Goal: Task Accomplishment & Management: Use online tool/utility

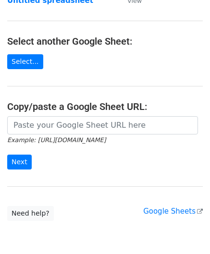
scroll to position [96, 0]
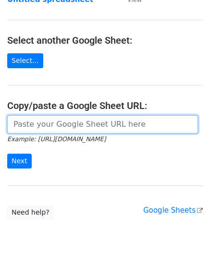
click at [51, 128] on input "url" at bounding box center [102, 124] width 190 height 18
paste input "https://docs.google.com/spreadsheets/d/1SFGF7laVz3hawhk58xy-m7Qv7bHS3qqHppN91_o…"
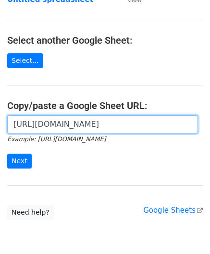
scroll to position [0, 212]
type input "https://docs.google.com/spreadsheets/d/1SFGF7laVz3hawhk58xy-m7Qv7bHS3qqHppN91_o…"
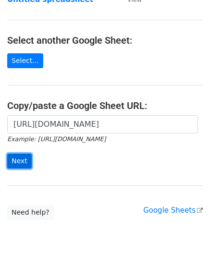
click at [20, 159] on input "Next" at bounding box center [19, 160] width 24 height 15
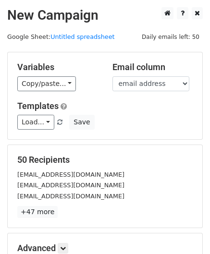
scroll to position [117, 0]
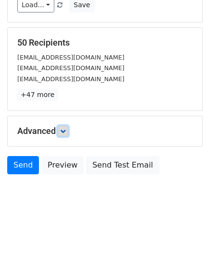
click at [66, 129] on icon at bounding box center [63, 131] width 6 height 6
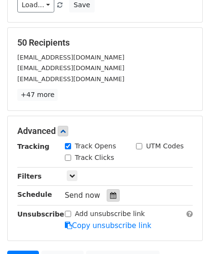
click at [110, 192] on icon at bounding box center [113, 195] width 6 height 7
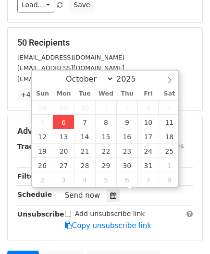
type input "[DATE] 12:00"
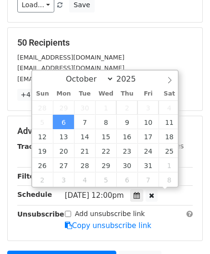
scroll to position [0, 0]
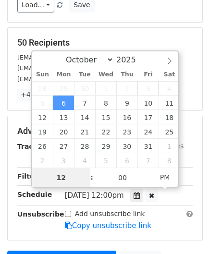
paste input "Hour"
type input "2"
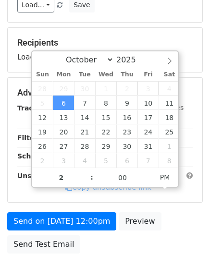
type input "[DATE] 14:00"
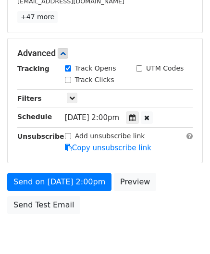
scroll to position [233, 0]
